Goal: Information Seeking & Learning: Learn about a topic

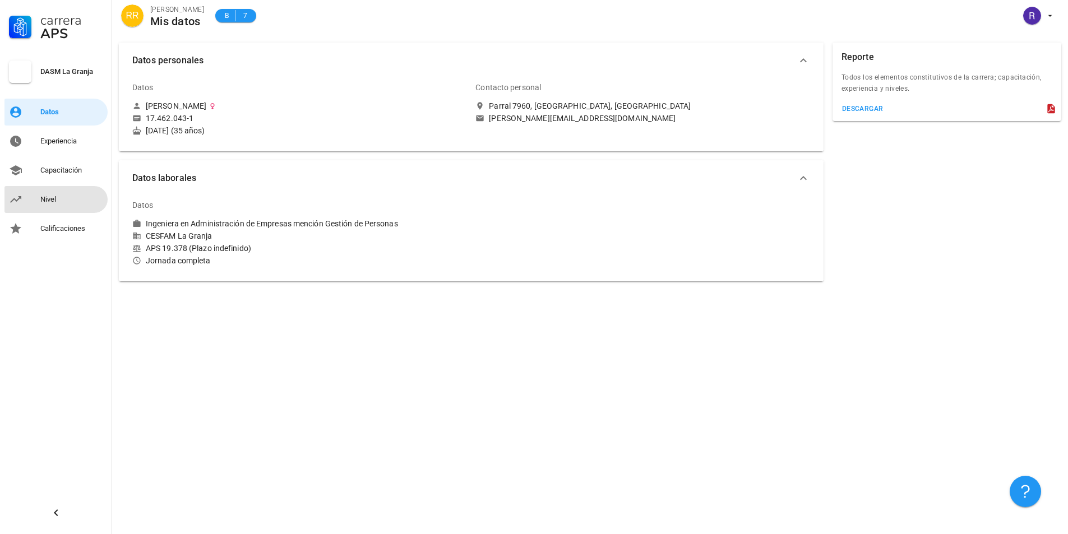
click at [57, 197] on div "Nivel" at bounding box center [71, 199] width 63 height 9
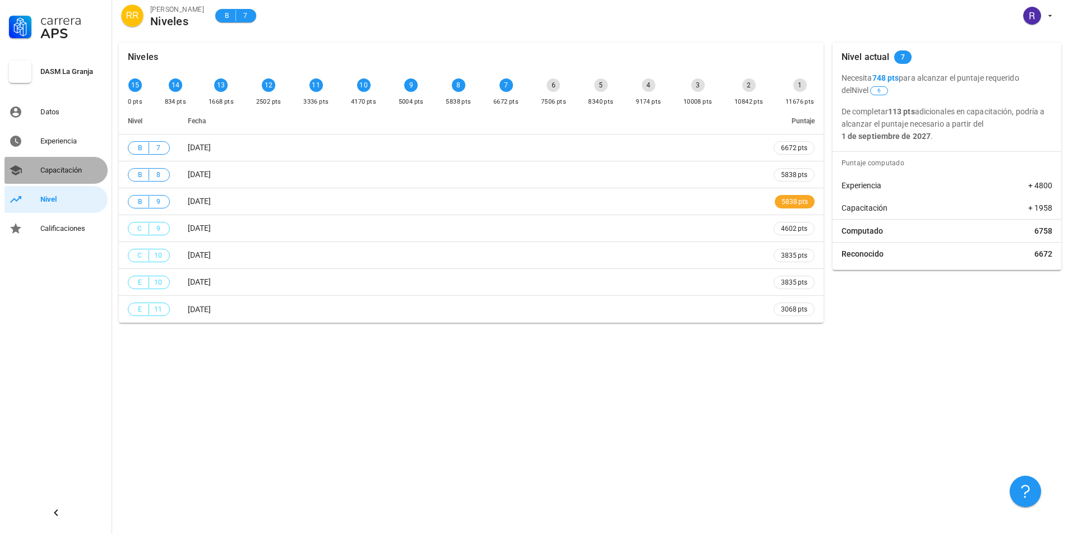
click at [44, 171] on div "Capacitación" at bounding box center [71, 170] width 63 height 9
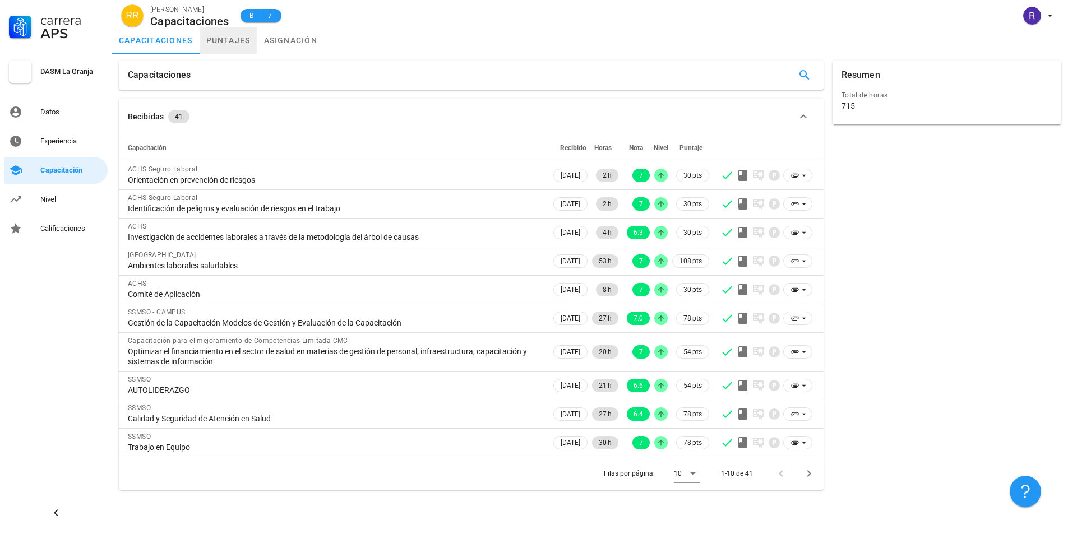
click at [219, 40] on link "puntajes" at bounding box center [229, 40] width 58 height 27
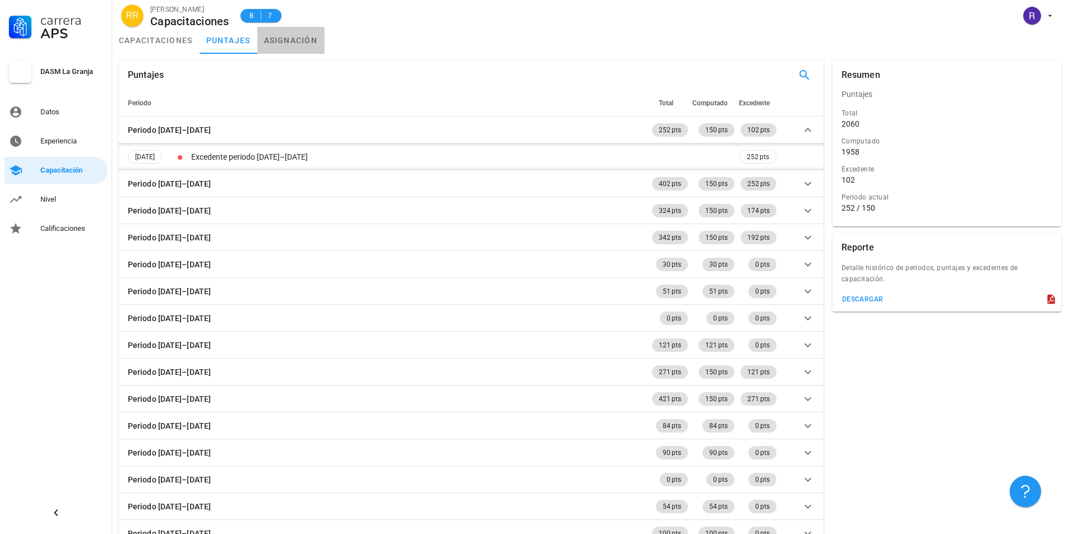
click at [306, 36] on link "asignación" at bounding box center [290, 40] width 67 height 27
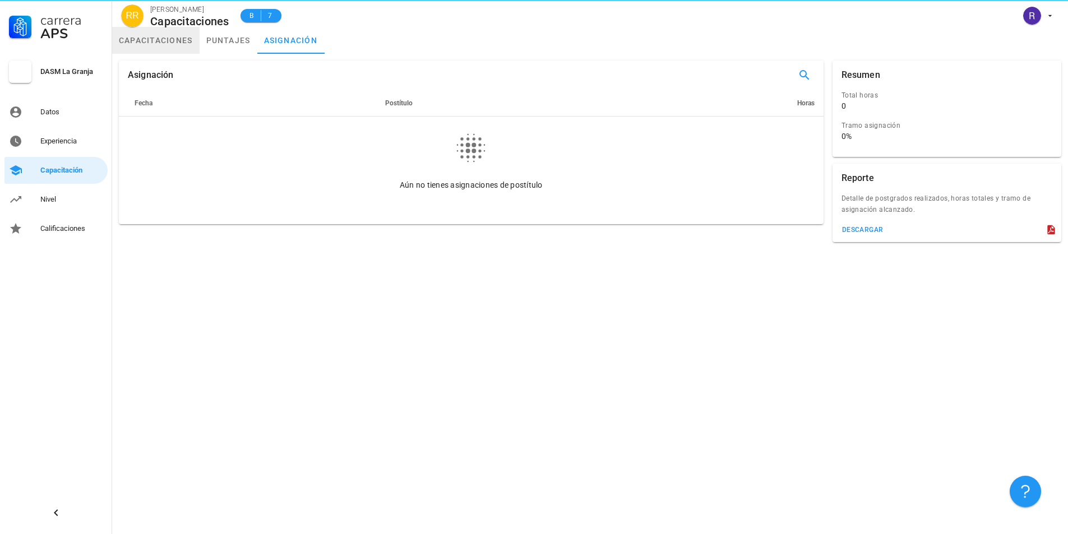
click at [175, 40] on link "capacitaciones" at bounding box center [155, 40] width 87 height 27
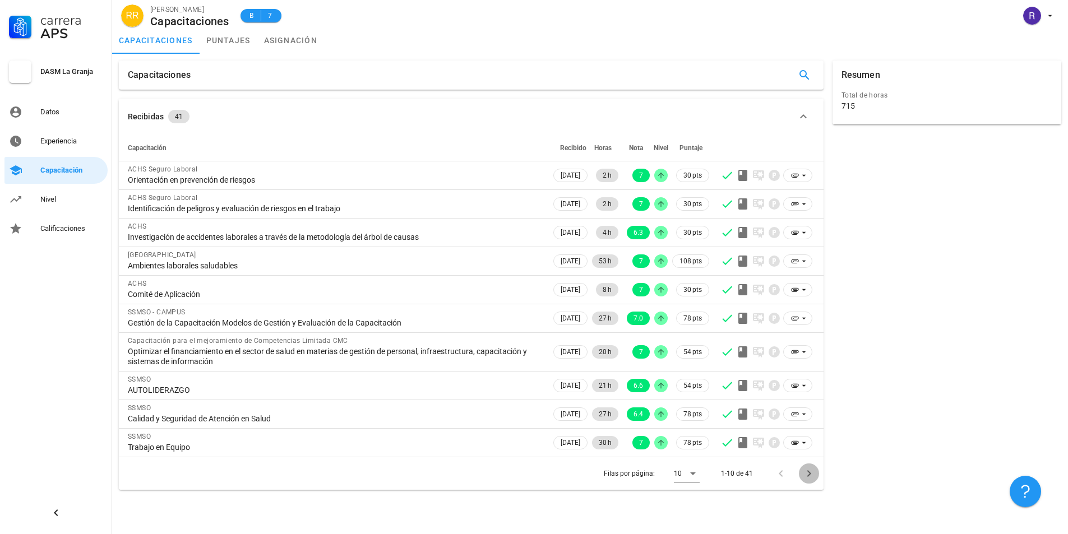
click at [808, 478] on icon "Página siguiente" at bounding box center [808, 473] width 13 height 13
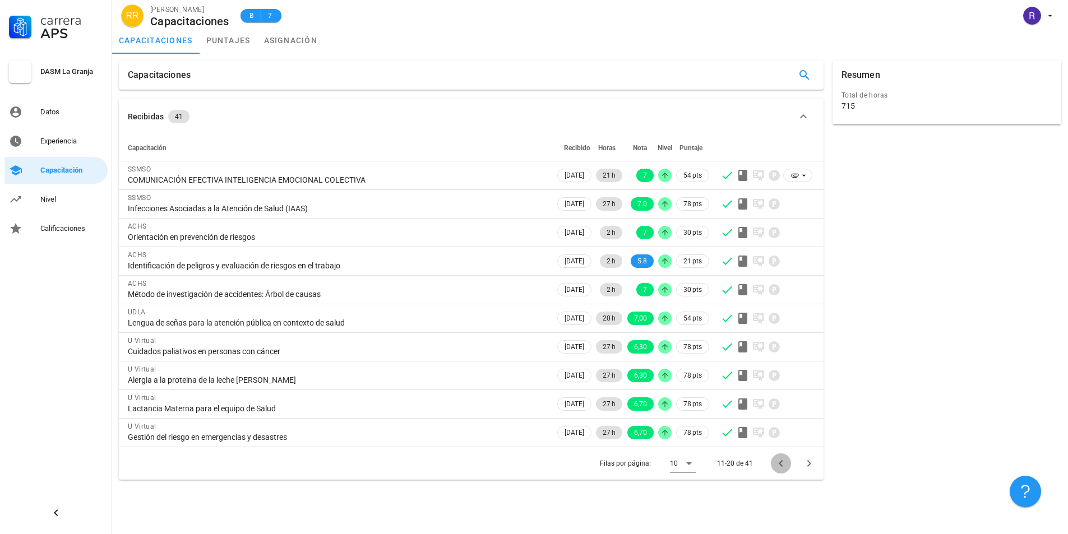
click at [780, 459] on icon "Página anterior" at bounding box center [780, 463] width 13 height 13
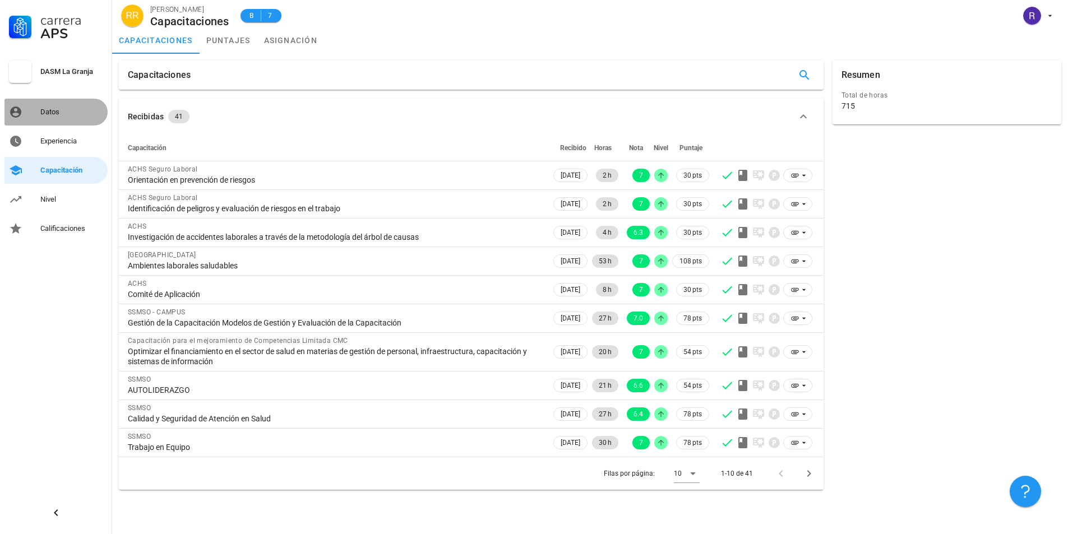
click at [58, 115] on div "Datos" at bounding box center [71, 112] width 63 height 9
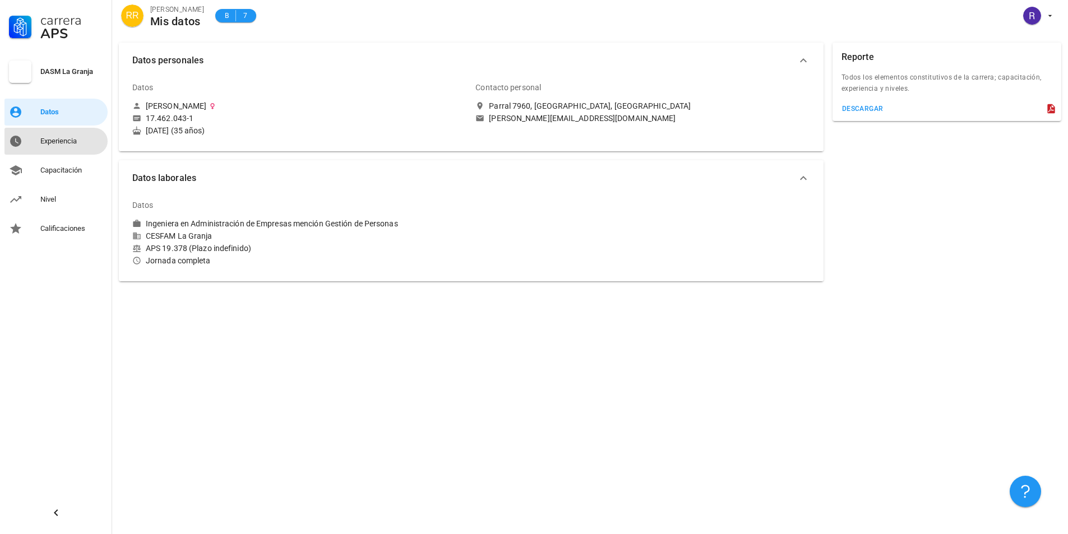
click at [50, 141] on div "Experiencia" at bounding box center [71, 141] width 63 height 9
